Goal: Information Seeking & Learning: Check status

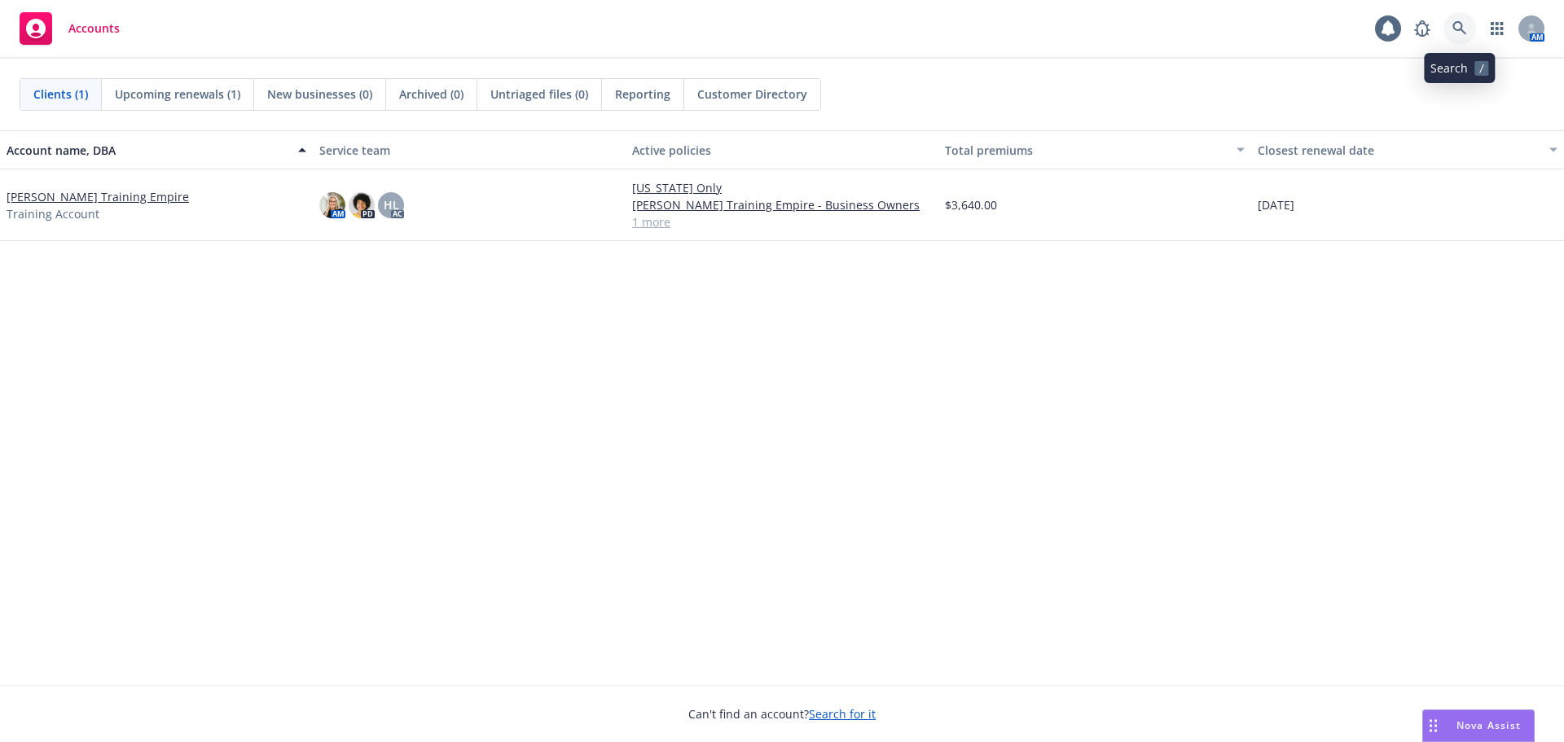
click at [1463, 25] on icon at bounding box center [1460, 28] width 15 height 15
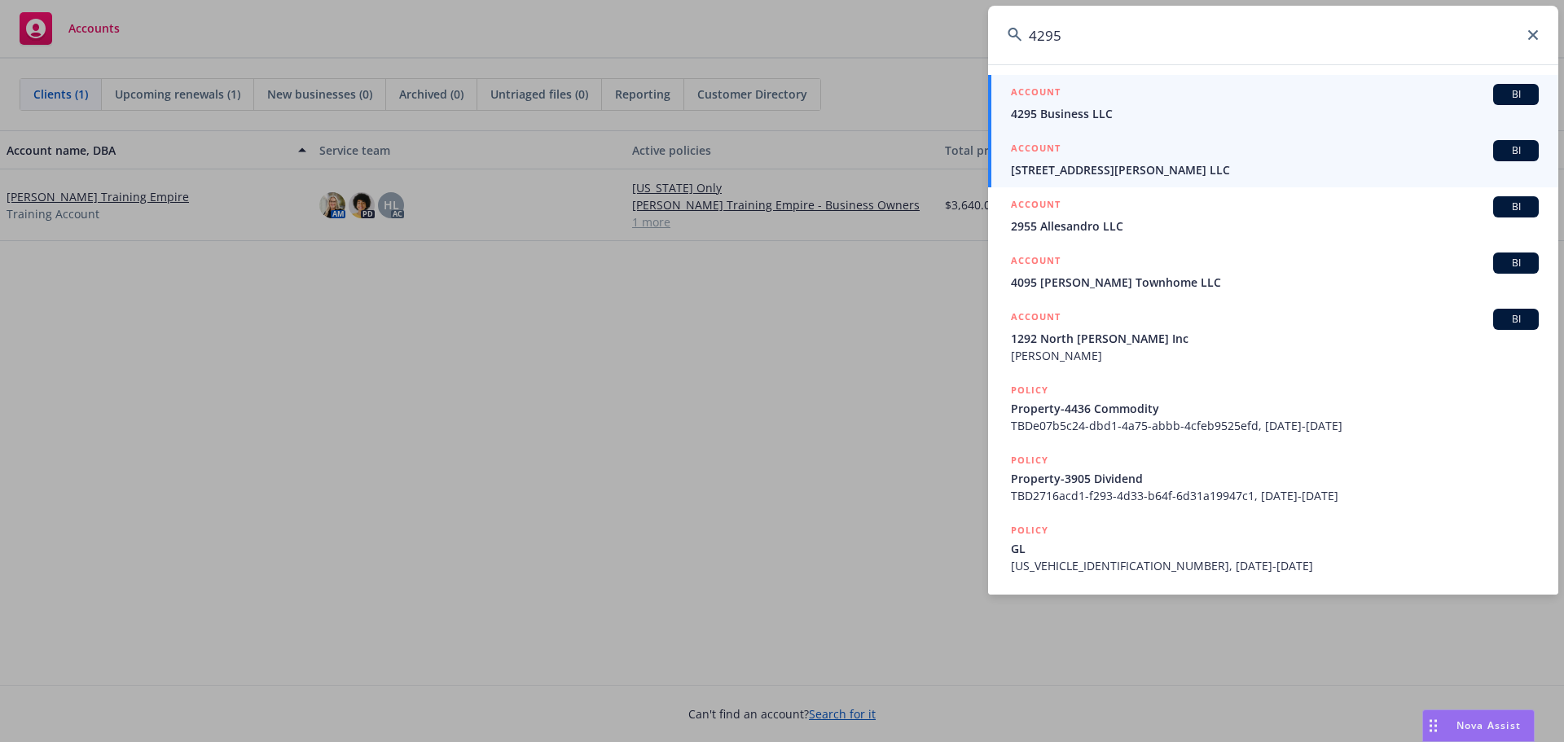
type input "4295"
click at [1402, 108] on span "4295 Business LLC" at bounding box center [1275, 113] width 528 height 17
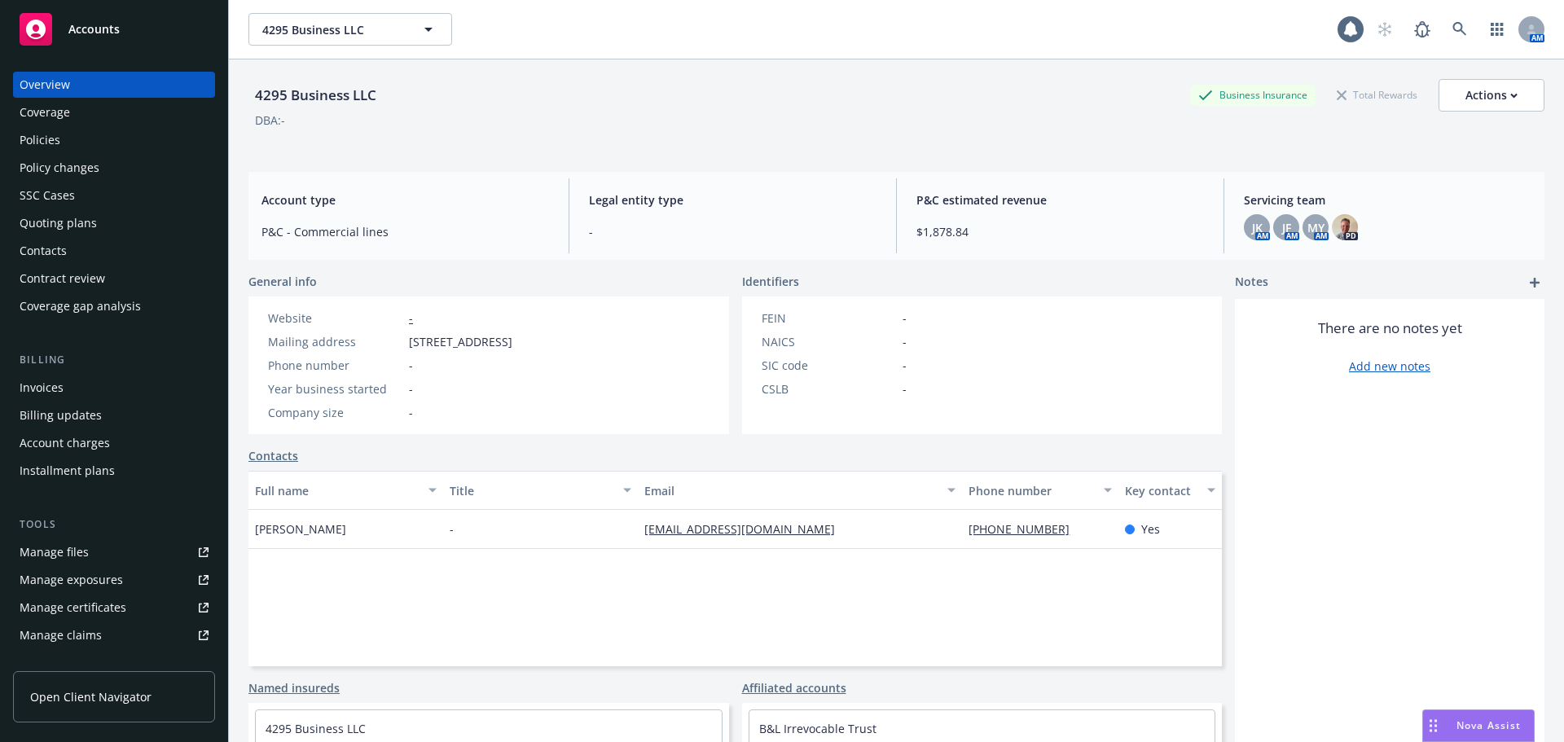
click at [65, 135] on div "Policies" at bounding box center [114, 140] width 189 height 26
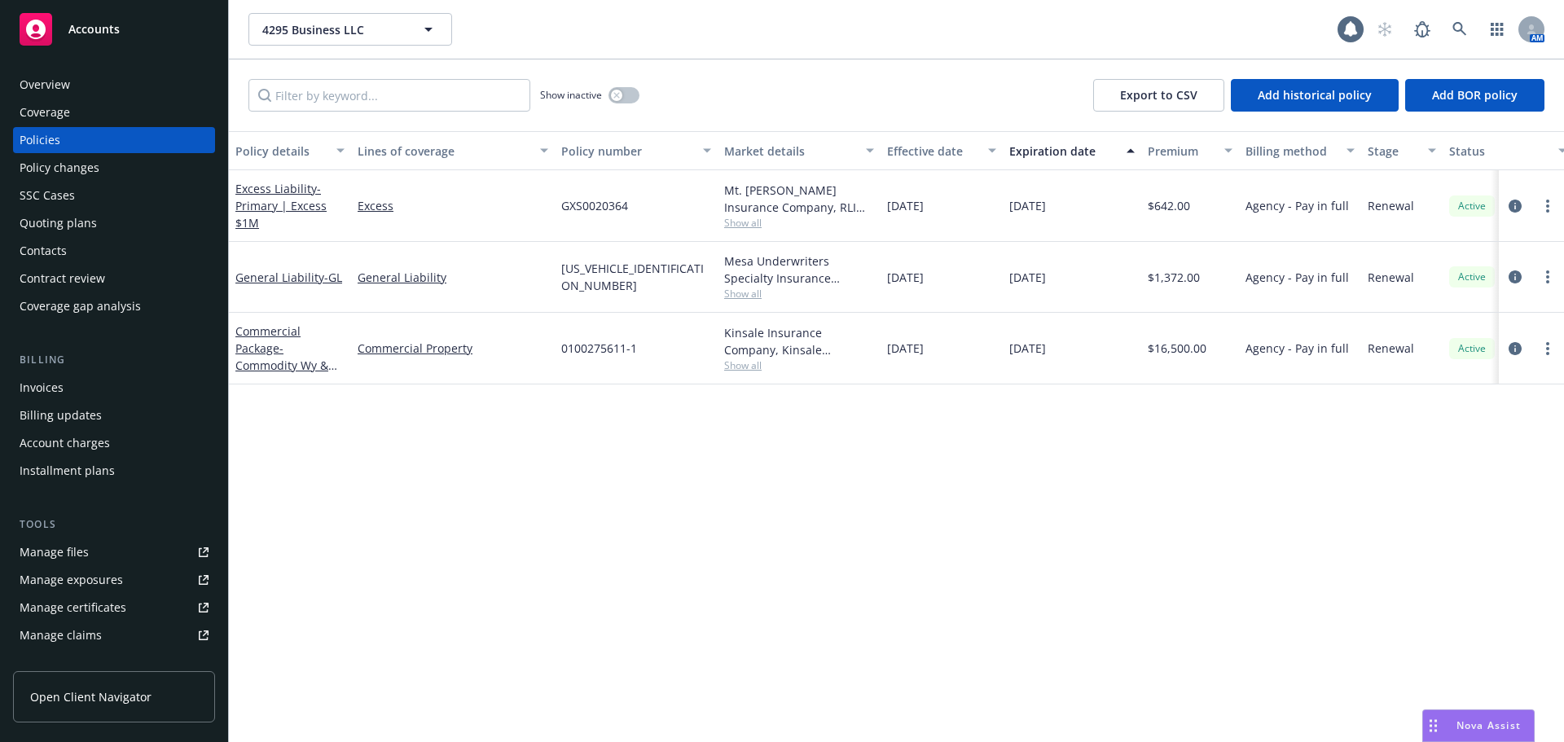
click at [160, 171] on div "Policy changes" at bounding box center [114, 168] width 189 height 26
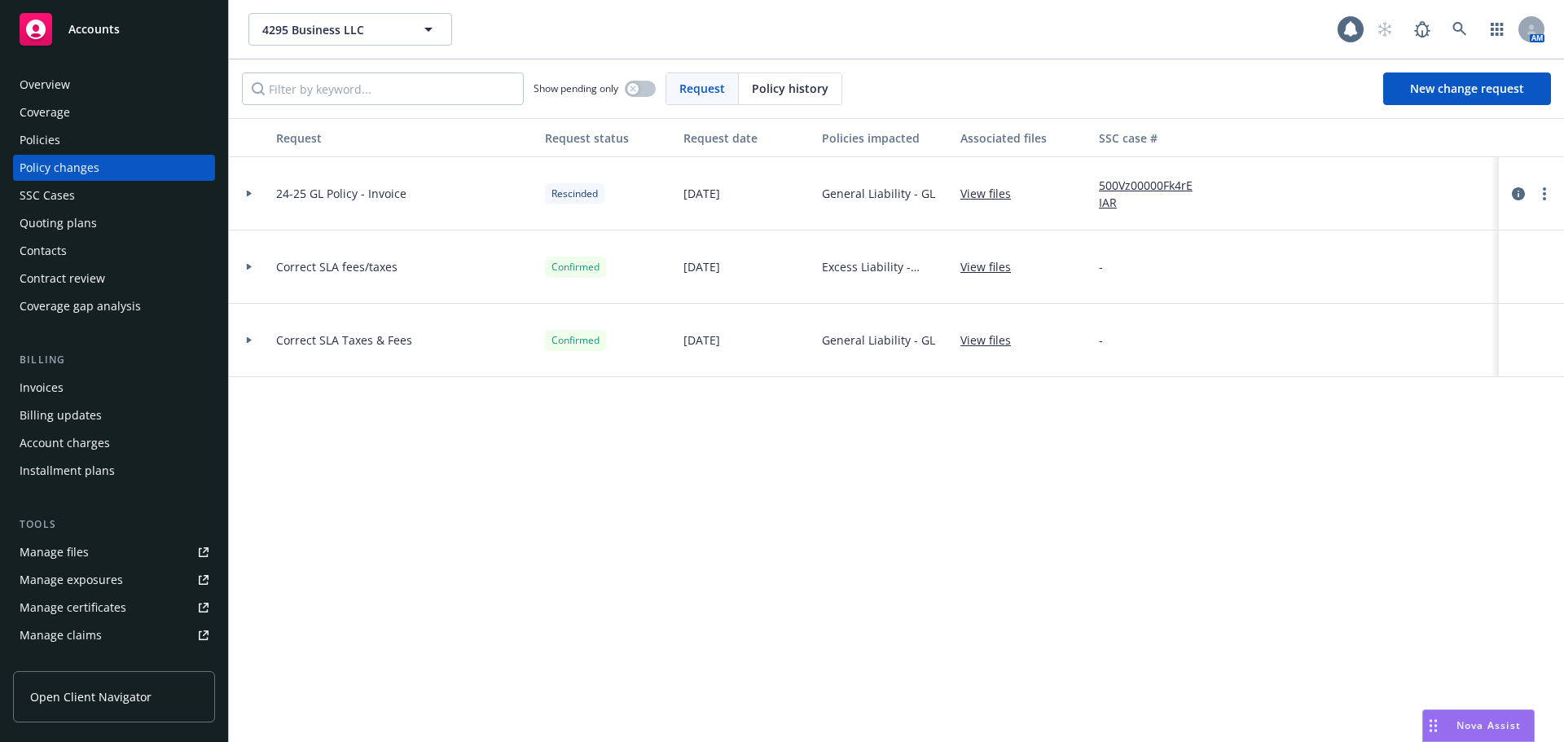
click at [116, 140] on div "Policies" at bounding box center [114, 140] width 189 height 26
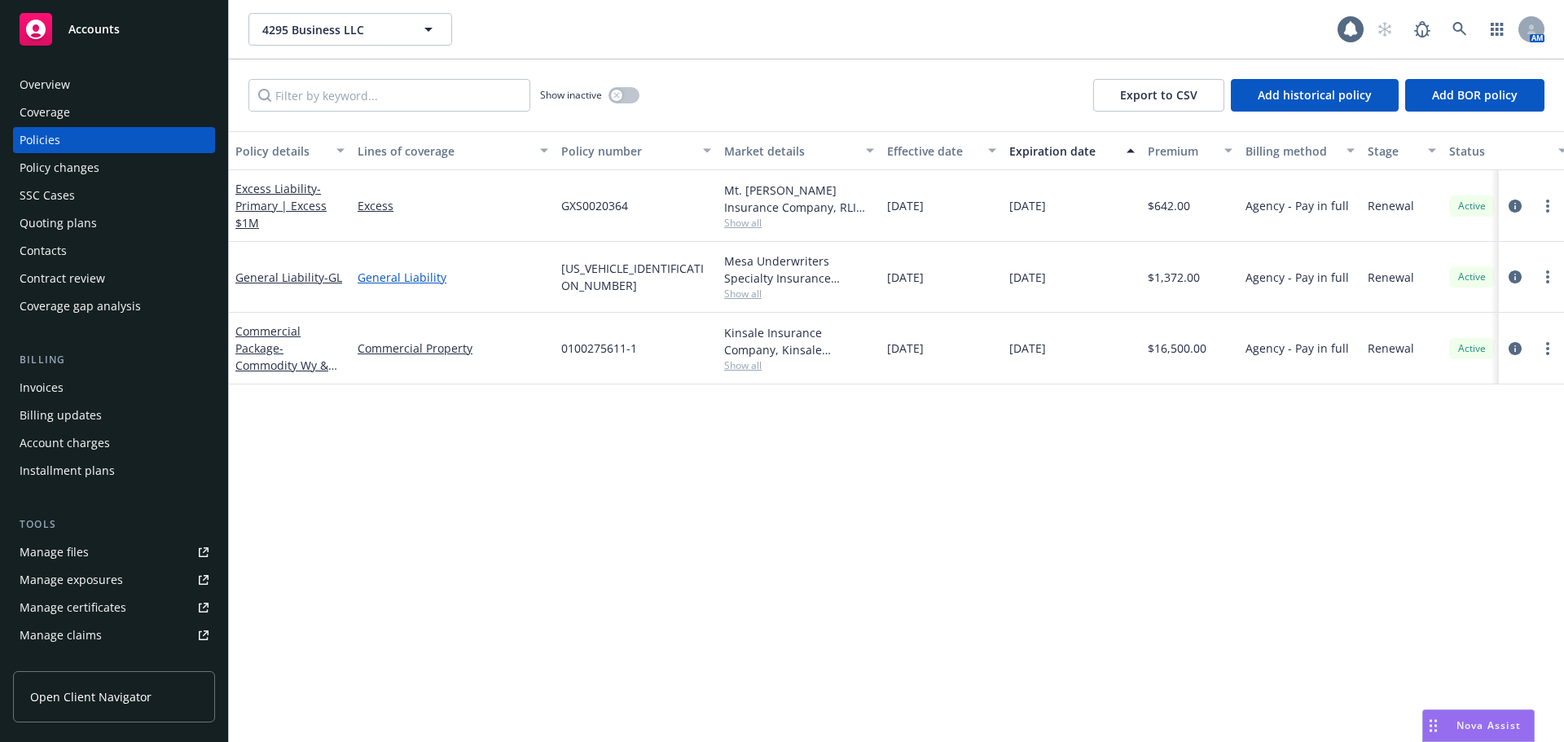
click at [382, 275] on link "General Liability" at bounding box center [453, 277] width 191 height 17
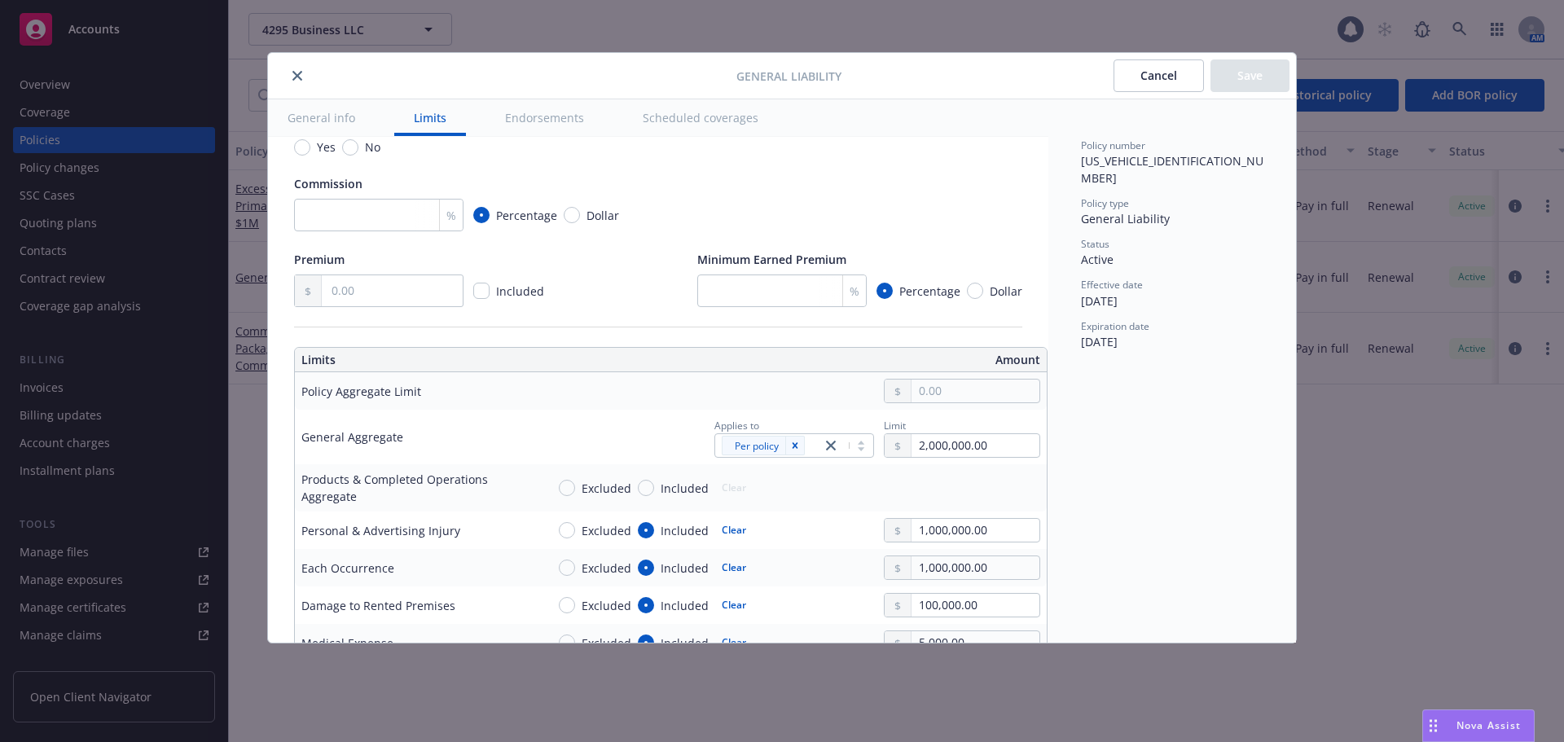
click at [550, 120] on button "Endorsements" at bounding box center [545, 117] width 118 height 37
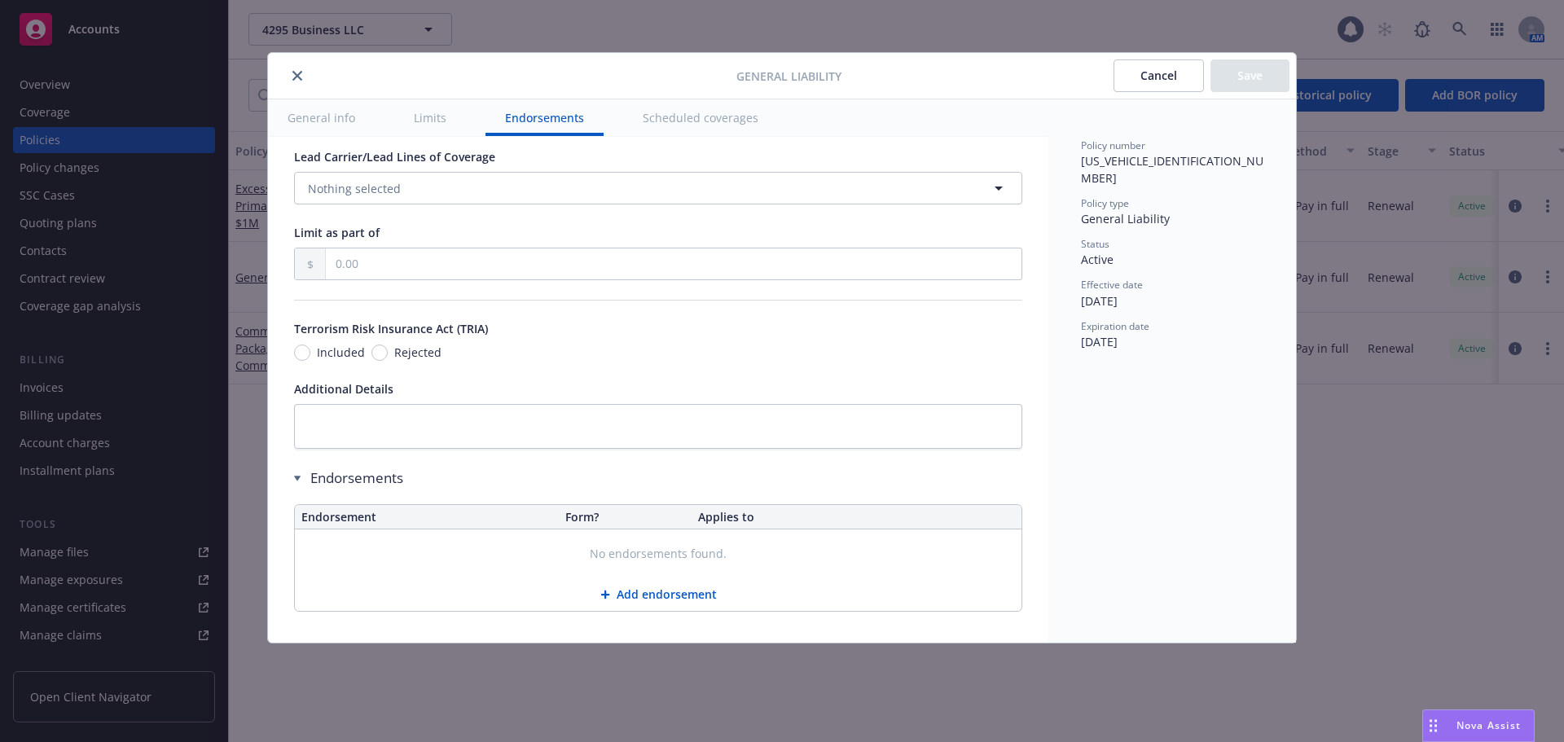
scroll to position [2002, 0]
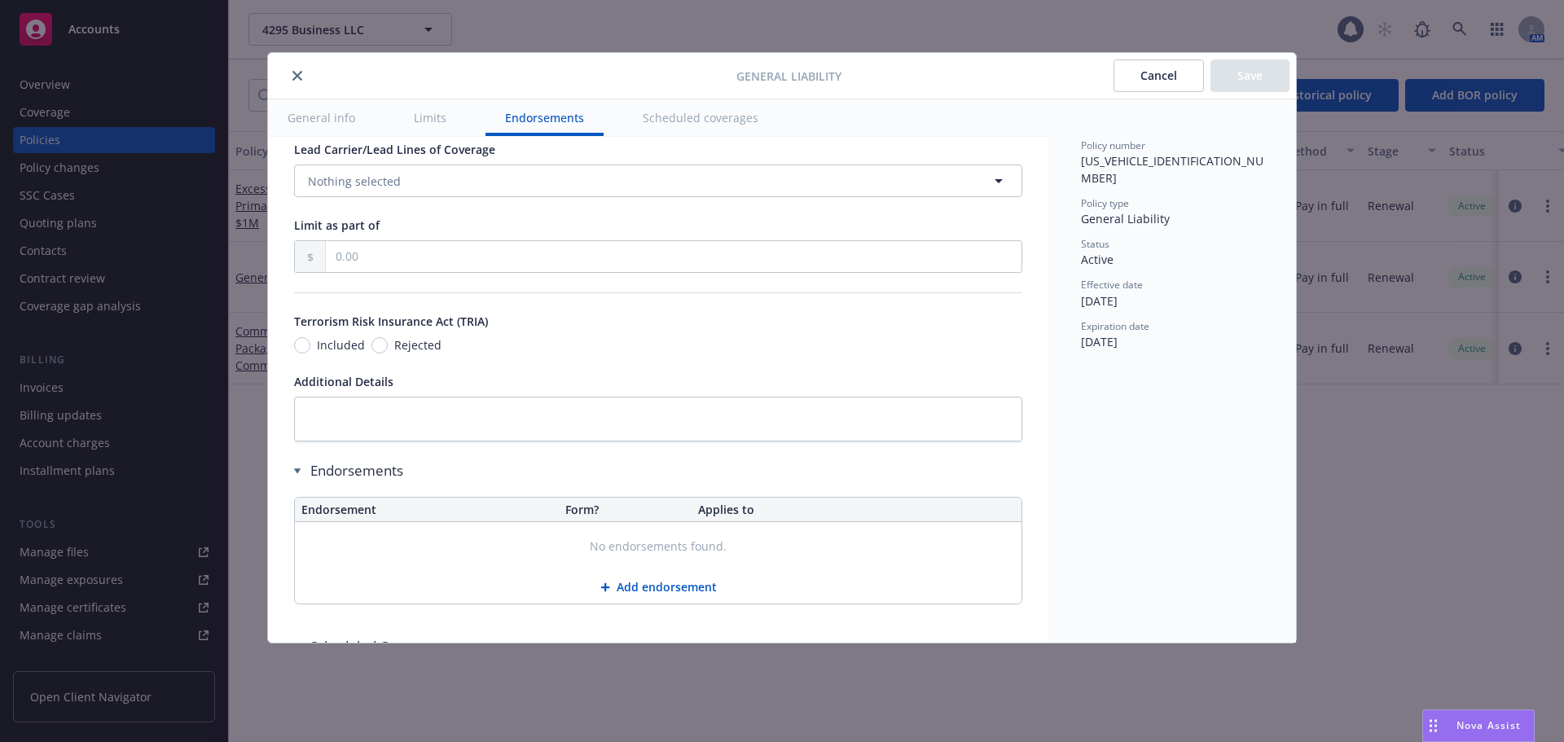
click at [299, 76] on icon "close" at bounding box center [297, 76] width 10 height 10
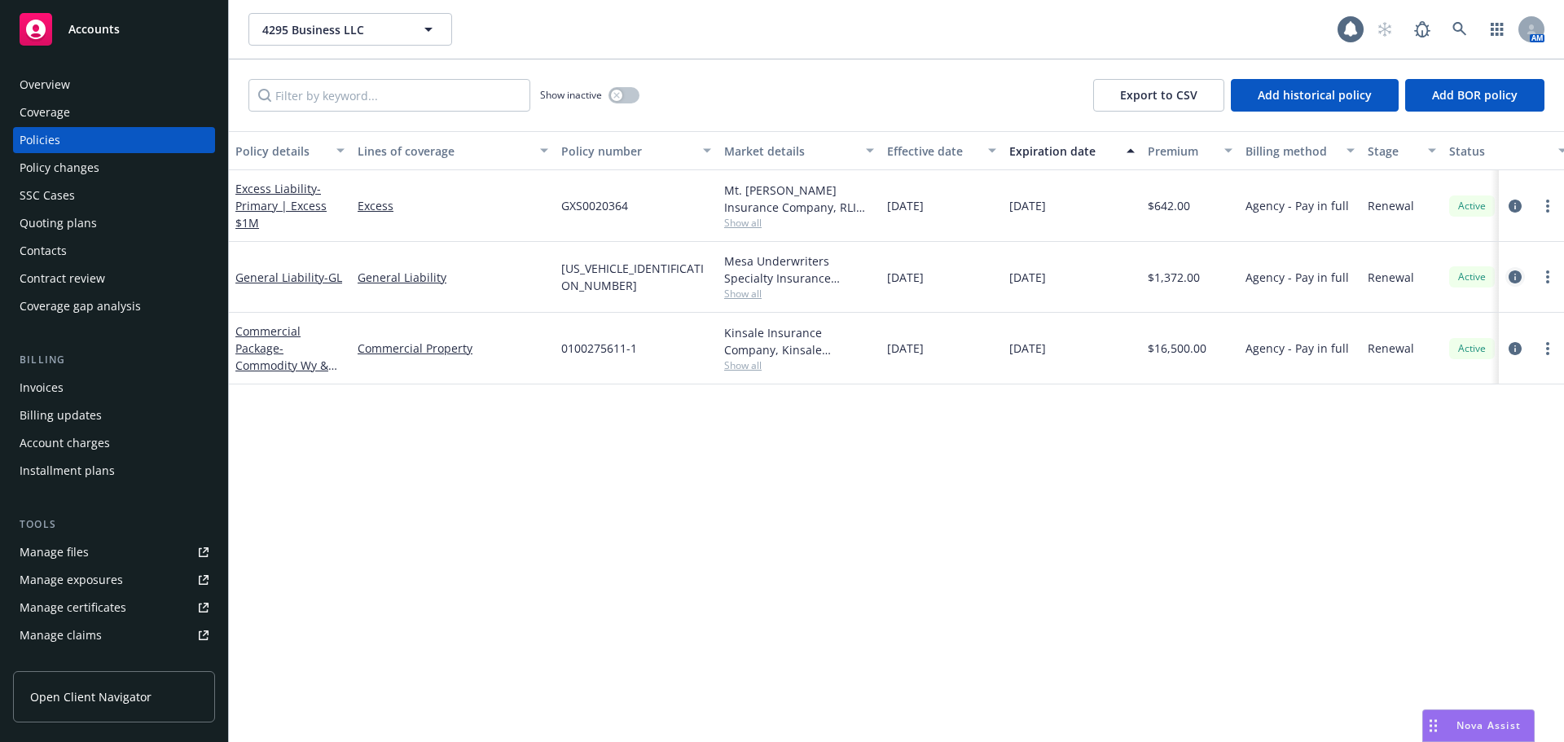
click at [1514, 281] on icon "circleInformation" at bounding box center [1515, 276] width 13 height 13
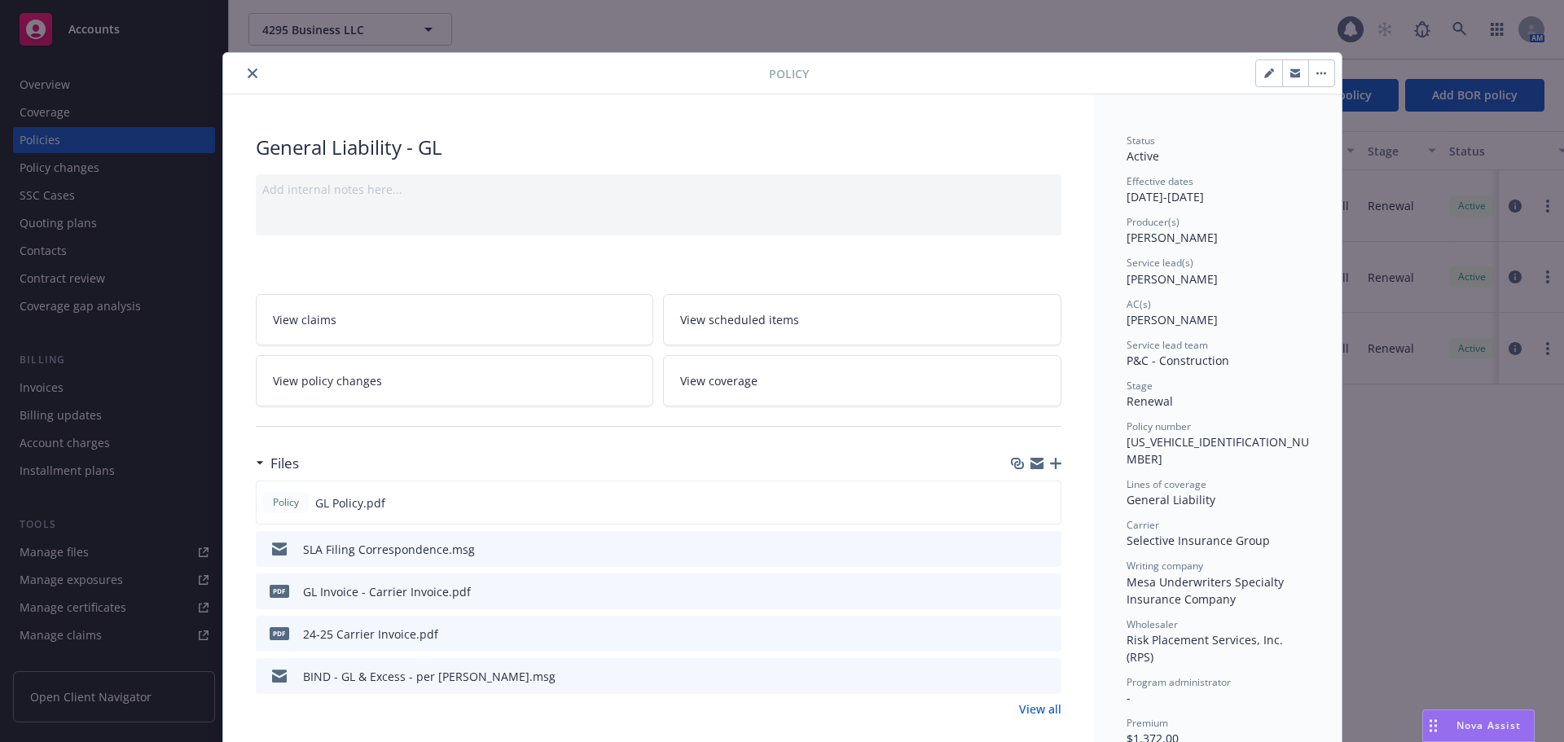
click at [243, 67] on button "close" at bounding box center [253, 74] width 20 height 20
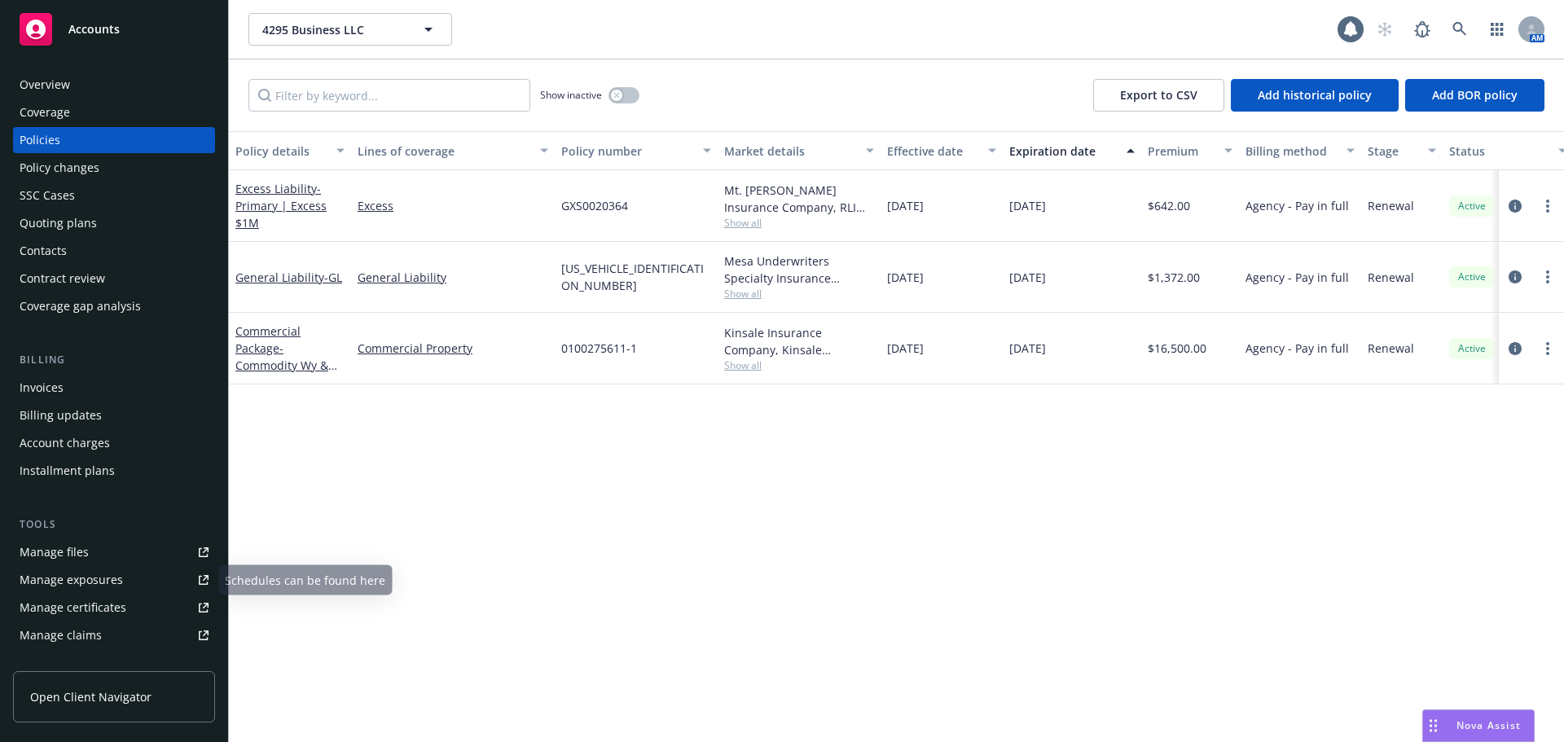
click at [75, 553] on div "Manage files" at bounding box center [54, 552] width 69 height 26
click at [129, 173] on div "Policy changes" at bounding box center [114, 168] width 189 height 26
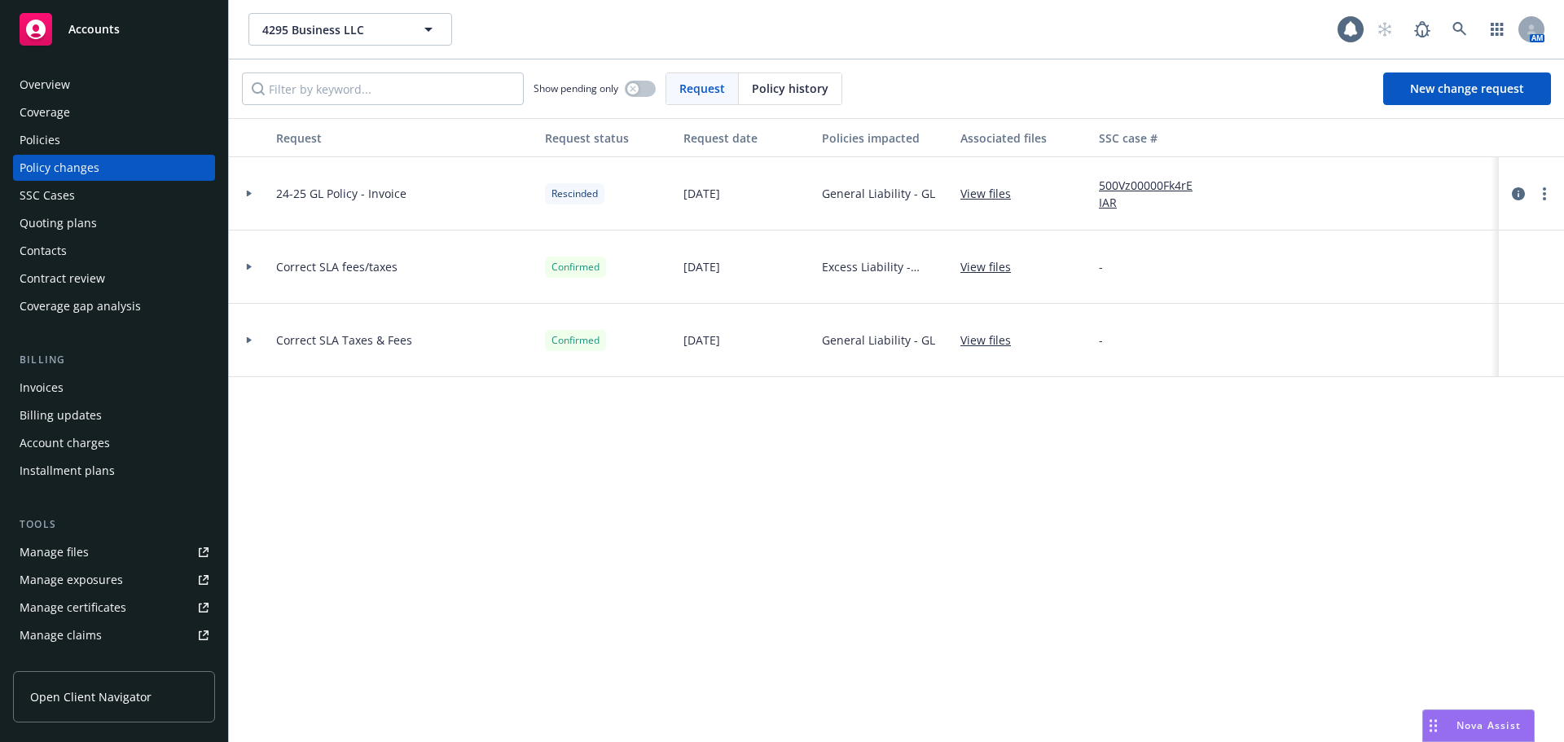
click at [248, 192] on icon at bounding box center [249, 194] width 5 height 7
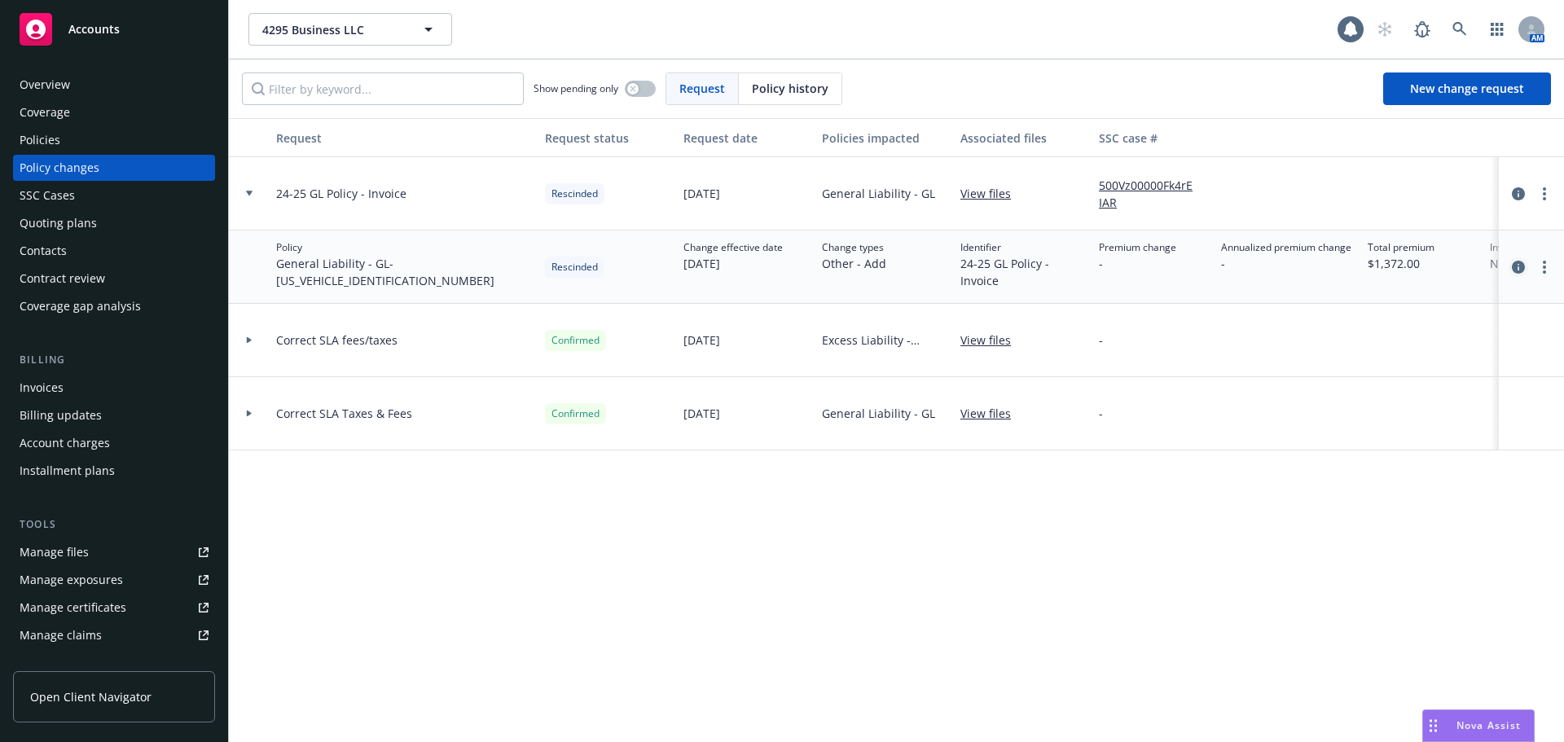
click at [1508, 262] on div at bounding box center [1532, 267] width 52 height 20
click at [1523, 270] on icon "circleInformation" at bounding box center [1518, 267] width 13 height 13
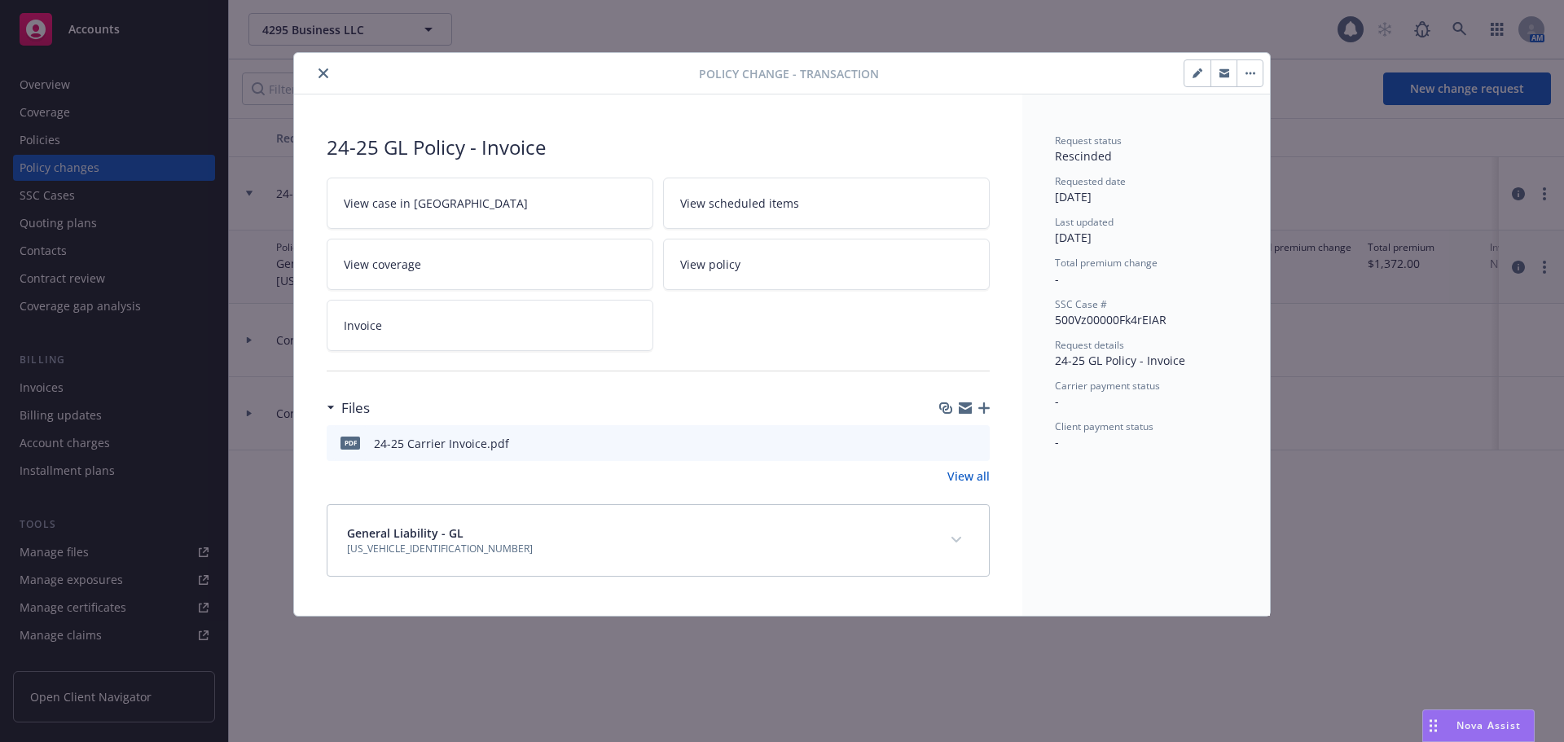
click at [553, 443] on div "pdf 24-25 Carrier Invoice.pdf" at bounding box center [658, 443] width 663 height 36
click at [974, 444] on icon "preview file" at bounding box center [974, 442] width 15 height 11
click at [1195, 73] on icon "button" at bounding box center [1198, 73] width 10 height 10
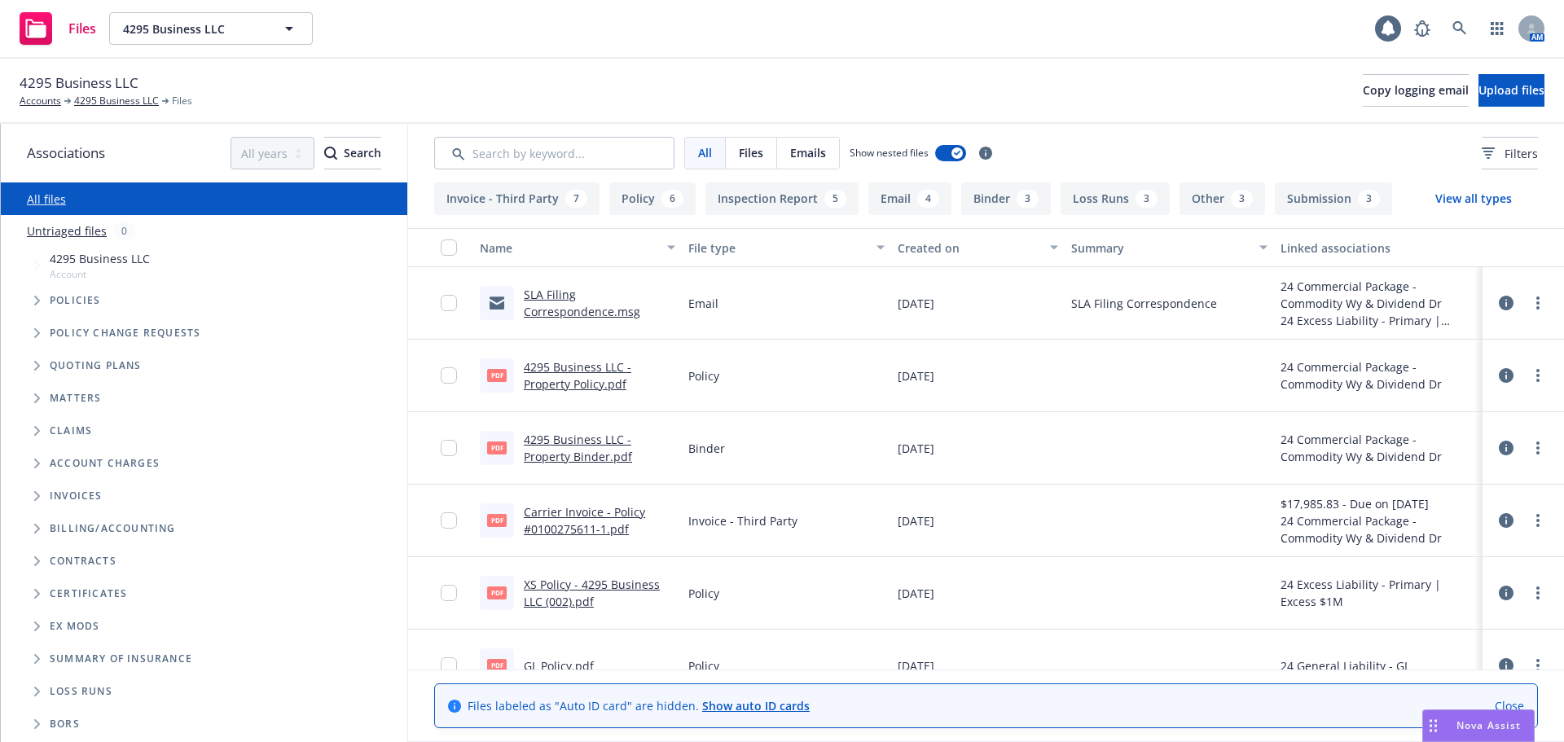
click at [35, 332] on icon "Tree Example" at bounding box center [37, 333] width 7 height 10
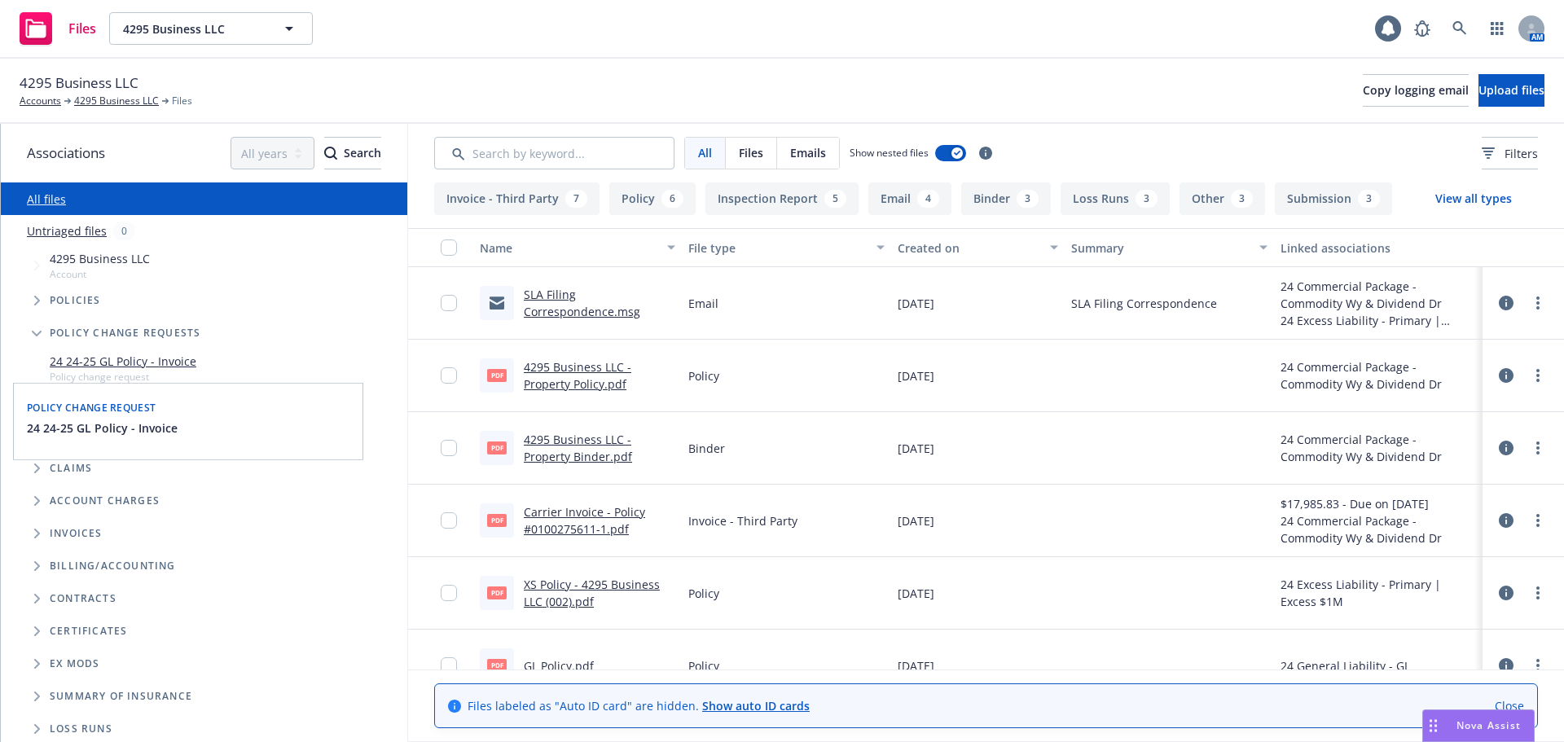
click at [72, 358] on link "24 24-25 GL Policy - Invoice" at bounding box center [123, 361] width 147 height 17
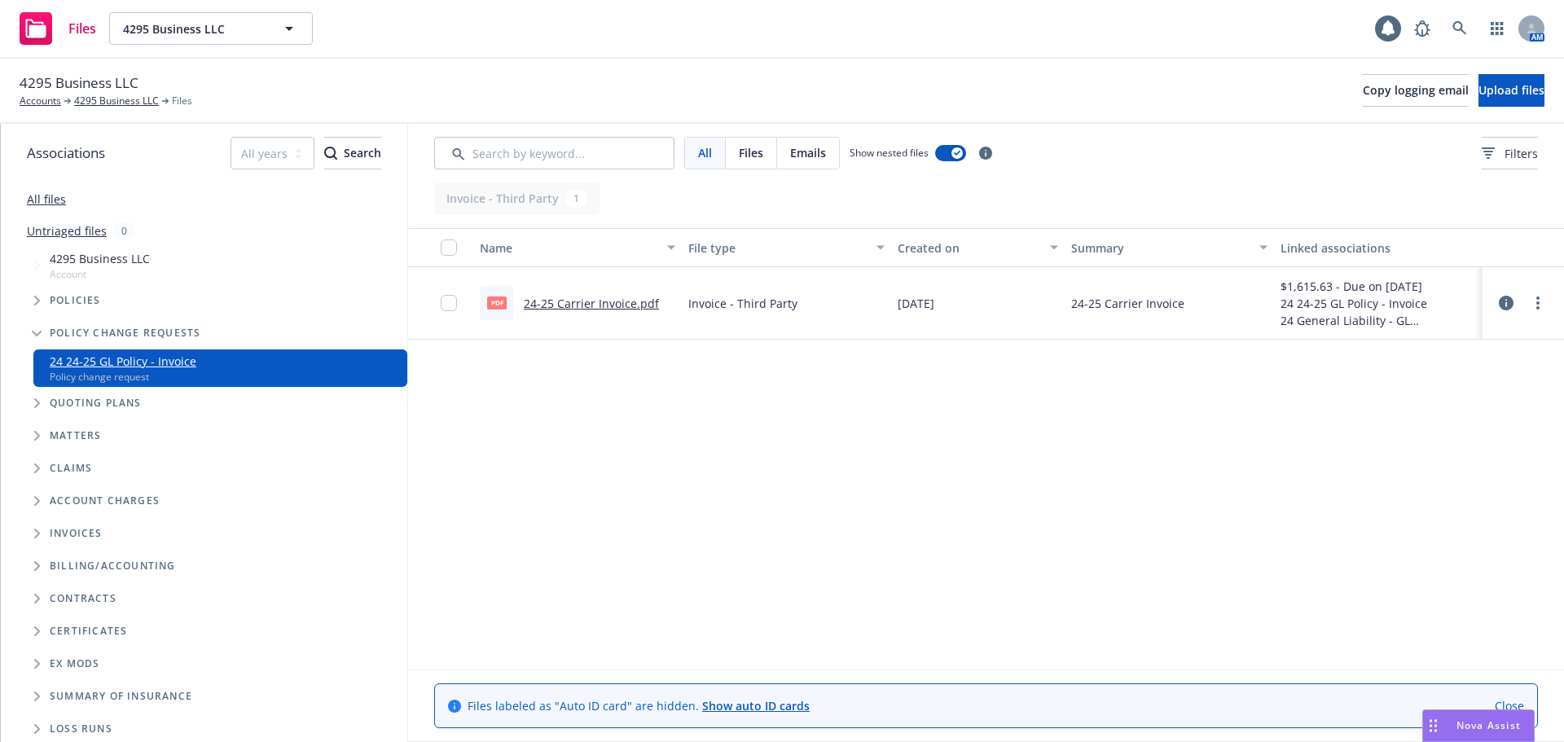
click at [54, 198] on link "All files" at bounding box center [46, 198] width 39 height 15
